Goal: Task Accomplishment & Management: Use online tool/utility

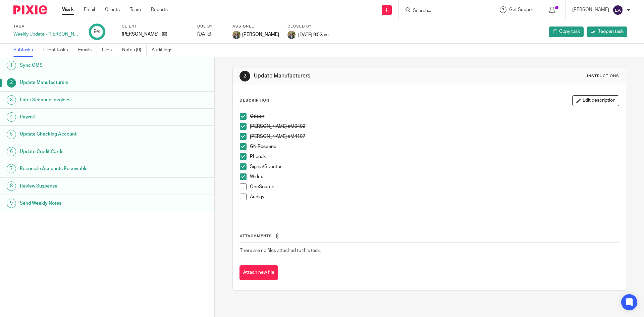
click at [452, 6] on form at bounding box center [447, 10] width 71 height 8
click at [450, 11] on input "Search" at bounding box center [442, 11] width 60 height 6
type input "jae"
click at [453, 27] on link at bounding box center [464, 26] width 106 height 10
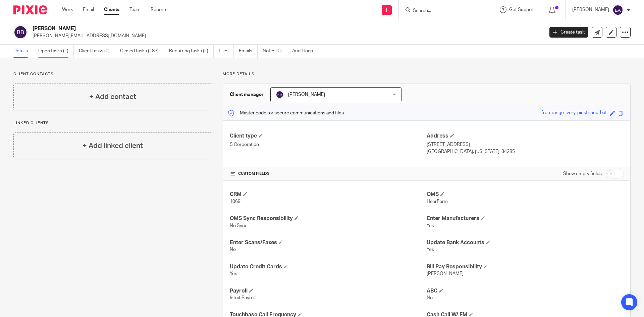
click at [48, 48] on link "Open tasks (1)" at bounding box center [56, 51] width 36 height 13
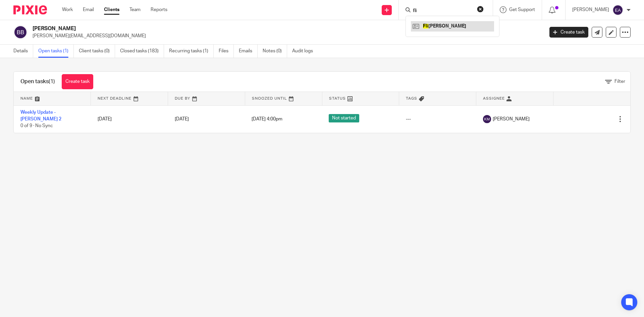
type input "fli"
click at [443, 23] on link at bounding box center [452, 26] width 83 height 10
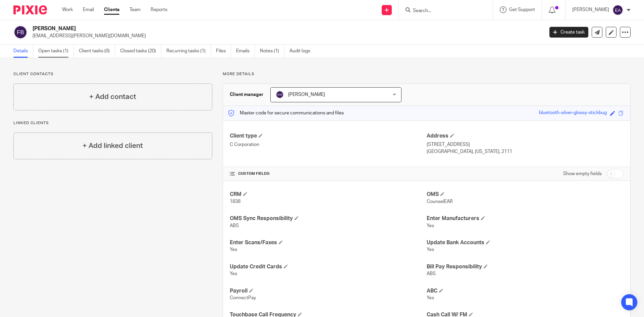
click at [61, 52] on link "Open tasks (1)" at bounding box center [56, 51] width 36 height 13
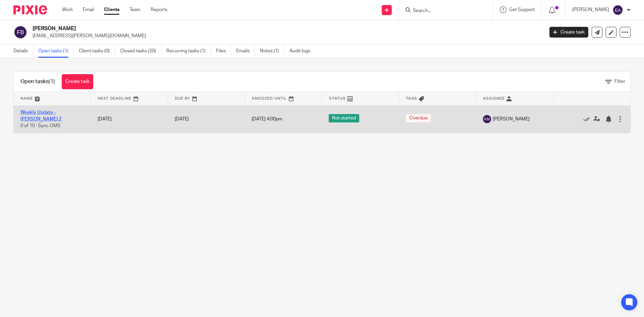
click at [38, 112] on link "Weekly Update - [PERSON_NAME] 2" at bounding box center [40, 115] width 41 height 11
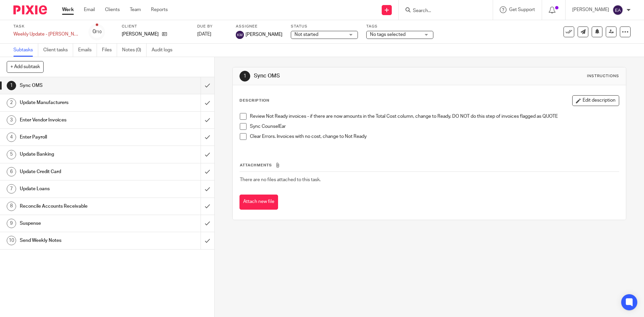
click at [32, 88] on h1 "Sync OMS" at bounding box center [78, 86] width 116 height 10
click at [71, 103] on h1 "Update Manufacturers" at bounding box center [78, 103] width 116 height 10
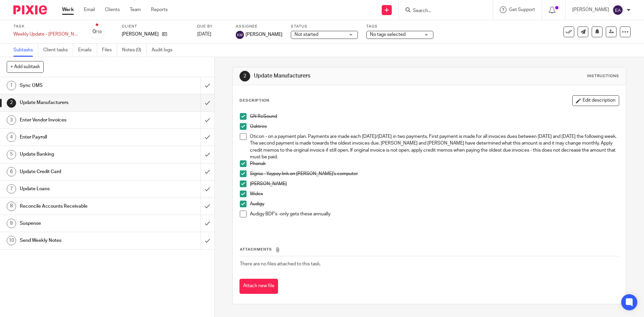
click at [242, 117] on span at bounding box center [243, 116] width 7 height 7
click at [240, 124] on span at bounding box center [243, 126] width 7 height 7
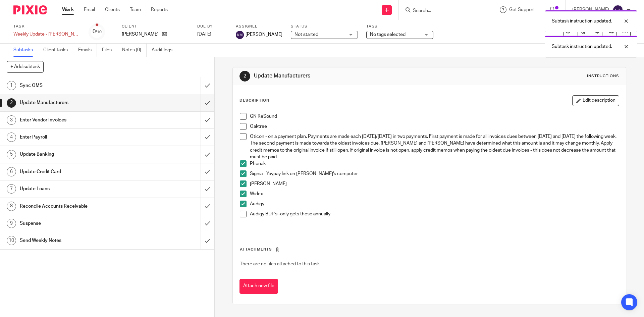
drag, startPoint x: 240, startPoint y: 163, endPoint x: 244, endPoint y: 165, distance: 4.7
click at [241, 163] on span at bounding box center [243, 163] width 7 height 7
click at [242, 172] on span at bounding box center [243, 173] width 7 height 7
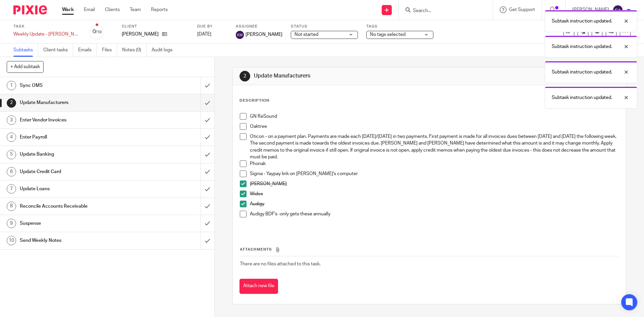
click at [240, 182] on span at bounding box center [243, 183] width 7 height 7
click at [240, 192] on span at bounding box center [243, 194] width 7 height 7
click at [241, 203] on span at bounding box center [243, 204] width 7 height 7
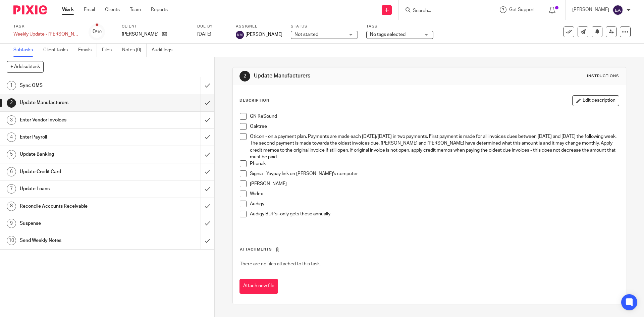
click at [241, 114] on span at bounding box center [243, 116] width 7 height 7
click at [242, 126] on span at bounding box center [243, 126] width 7 height 7
click at [242, 166] on span at bounding box center [243, 163] width 7 height 7
click at [243, 175] on span at bounding box center [243, 173] width 7 height 7
click at [245, 184] on span at bounding box center [243, 183] width 7 height 7
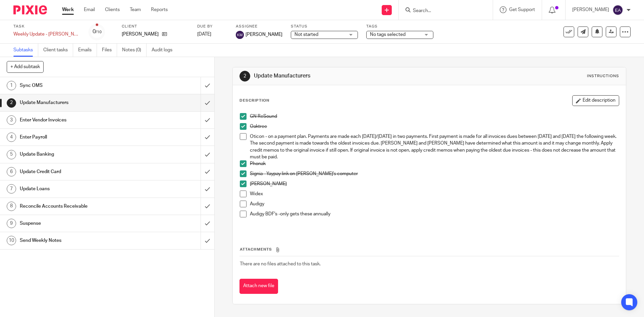
click at [243, 198] on li "Widex" at bounding box center [429, 196] width 379 height 10
click at [241, 192] on span at bounding box center [243, 194] width 7 height 7
click at [41, 139] on h1 "Enter Payroll" at bounding box center [78, 137] width 116 height 10
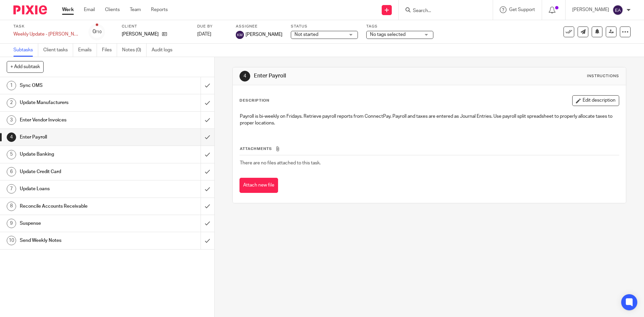
click at [77, 106] on h1 "Update Manufacturers" at bounding box center [78, 103] width 116 height 10
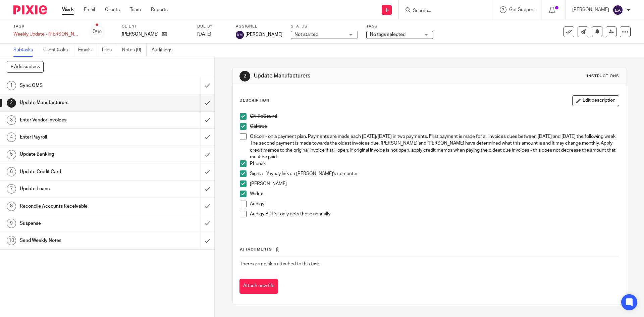
click at [242, 207] on span at bounding box center [243, 204] width 7 height 7
click at [240, 213] on span at bounding box center [243, 214] width 7 height 7
click at [240, 136] on span at bounding box center [243, 136] width 7 height 7
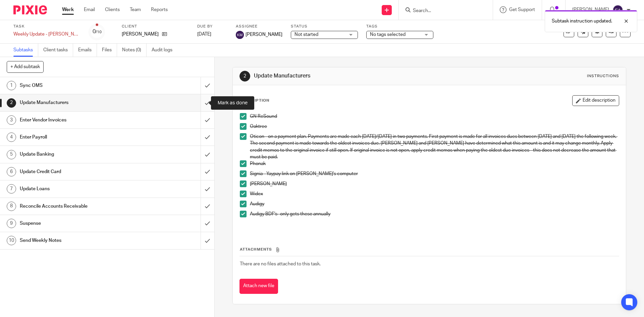
click at [198, 102] on input "submit" at bounding box center [107, 102] width 214 height 17
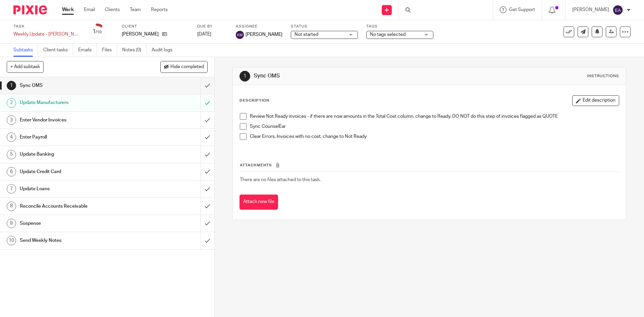
click at [174, 86] on div "Sync OMS" at bounding box center [107, 86] width 174 height 10
click at [241, 116] on span at bounding box center [243, 116] width 7 height 7
drag, startPoint x: 240, startPoint y: 124, endPoint x: 242, endPoint y: 130, distance: 5.7
click at [240, 125] on span at bounding box center [243, 126] width 7 height 7
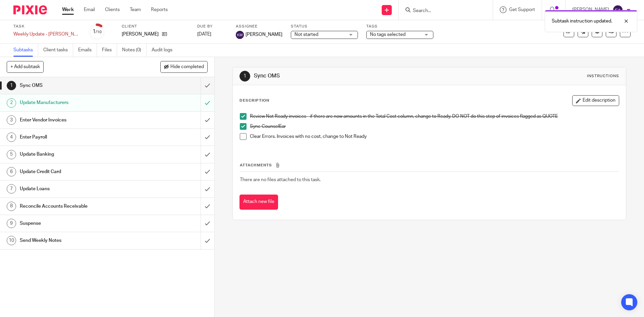
click at [242, 137] on span at bounding box center [243, 136] width 7 height 7
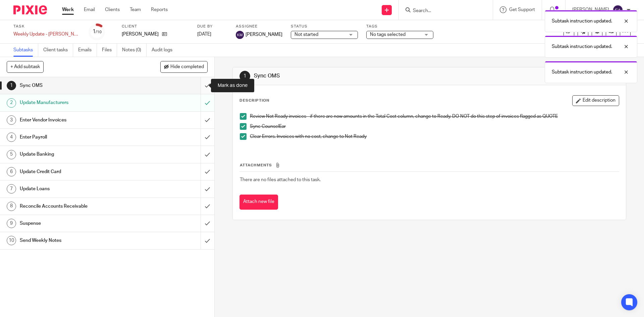
click at [202, 85] on input "submit" at bounding box center [107, 85] width 214 height 17
